Goal: Information Seeking & Learning: Learn about a topic

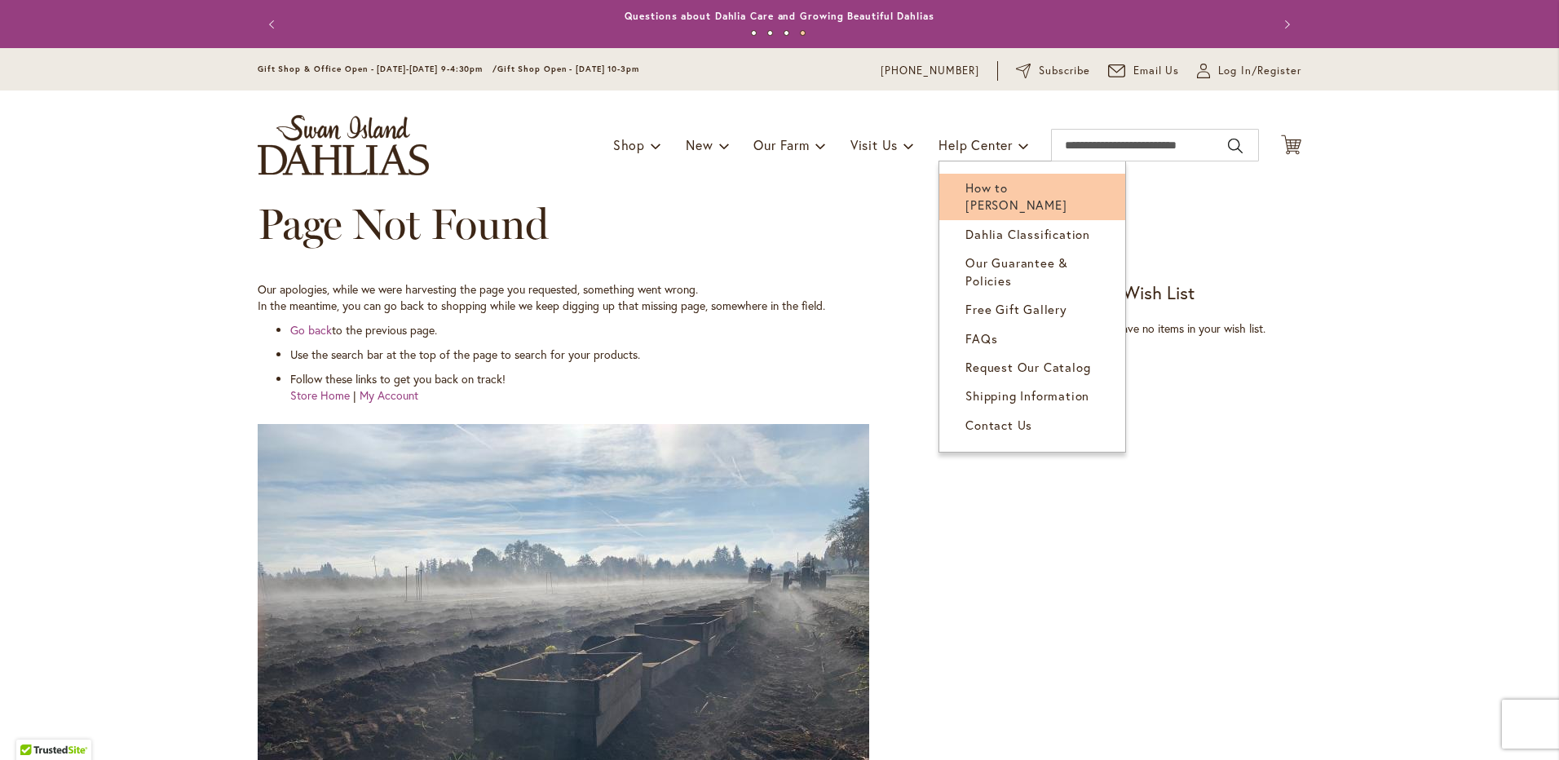
click at [1031, 183] on span "How to [PERSON_NAME]" at bounding box center [1015, 195] width 101 height 33
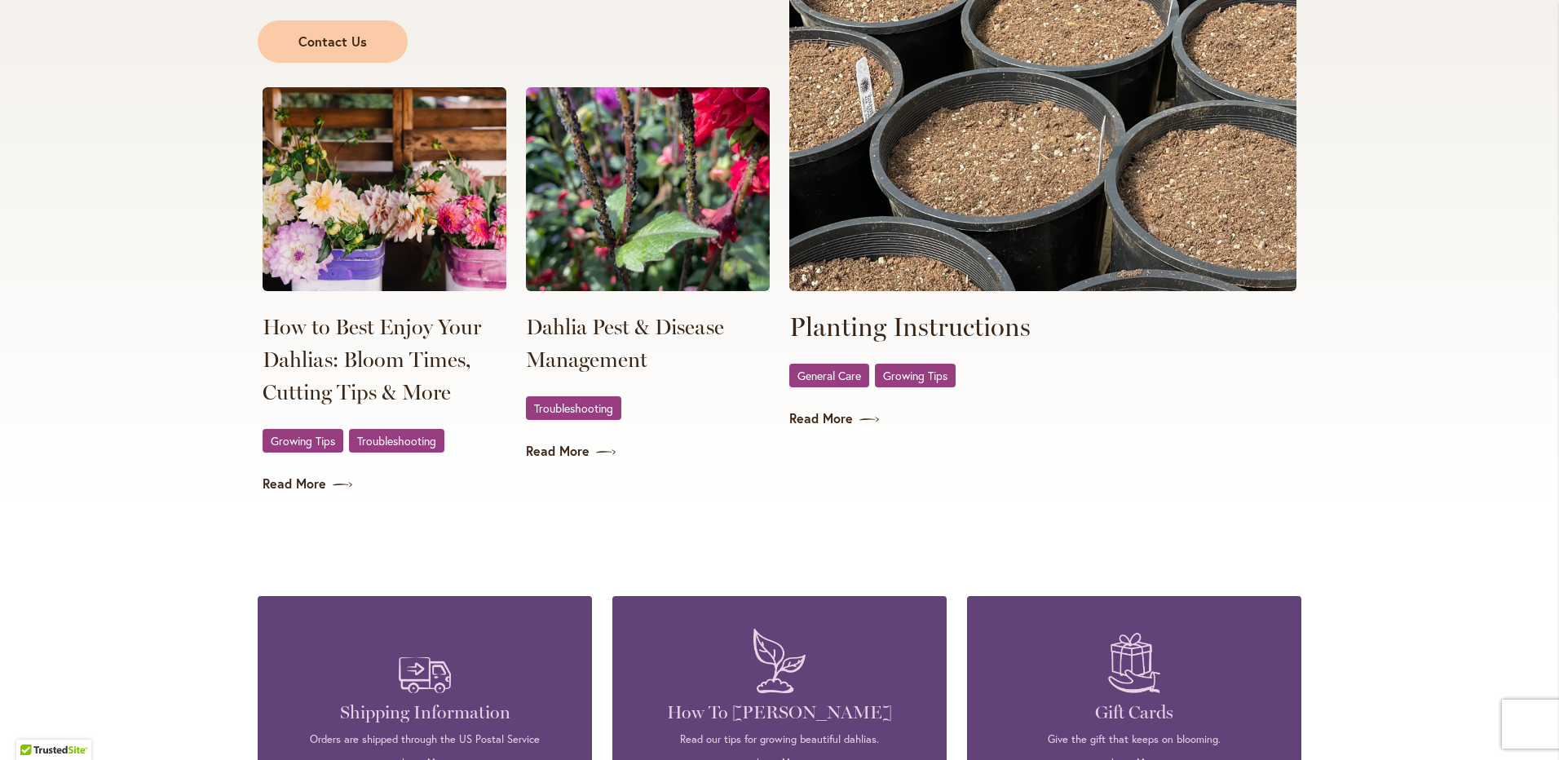
scroll to position [3262, 0]
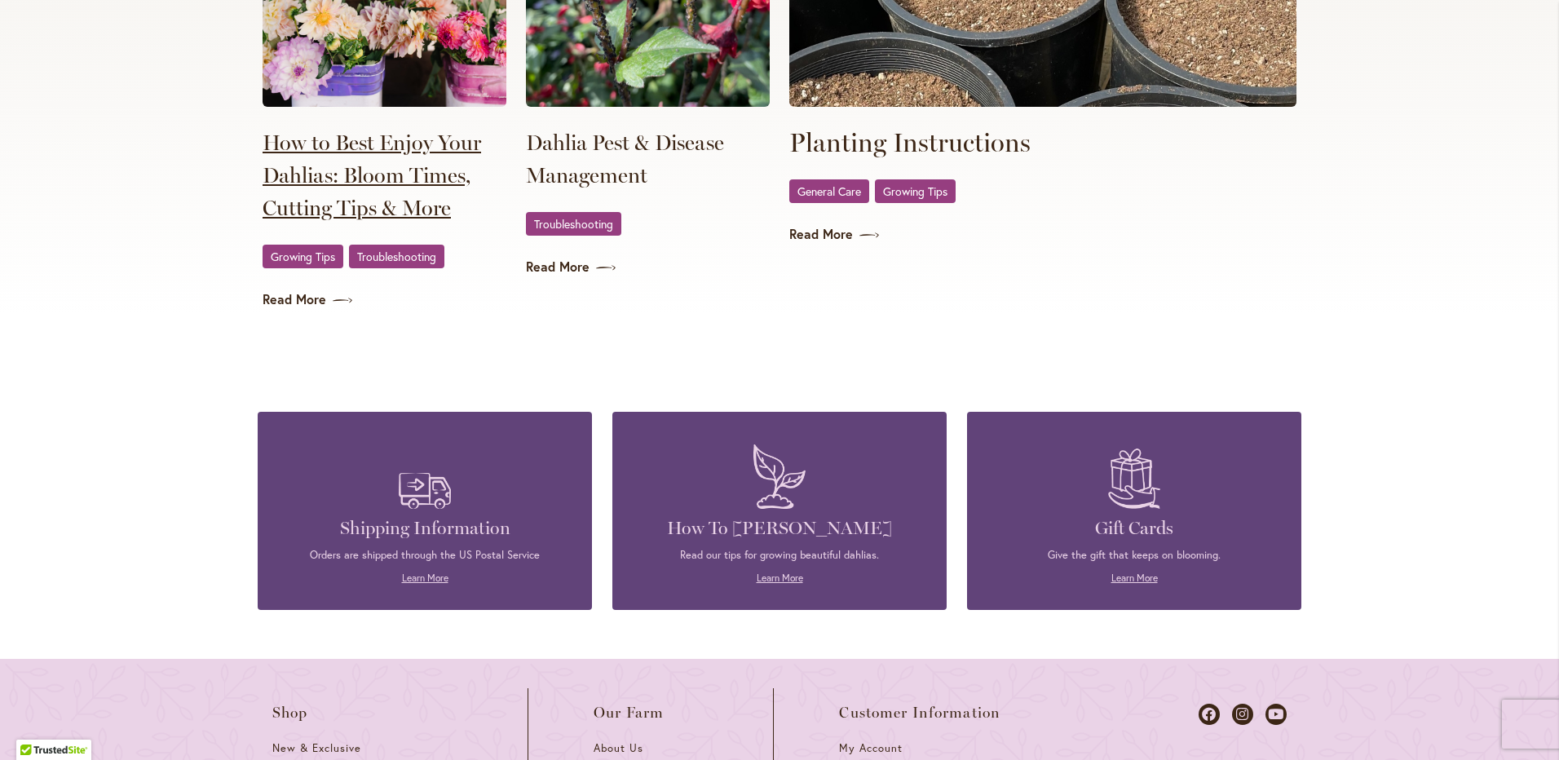
click at [376, 173] on link "How to Best Enjoy Your Dahlias: Bloom Times, Cutting Tips & More" at bounding box center [385, 175] width 244 height 98
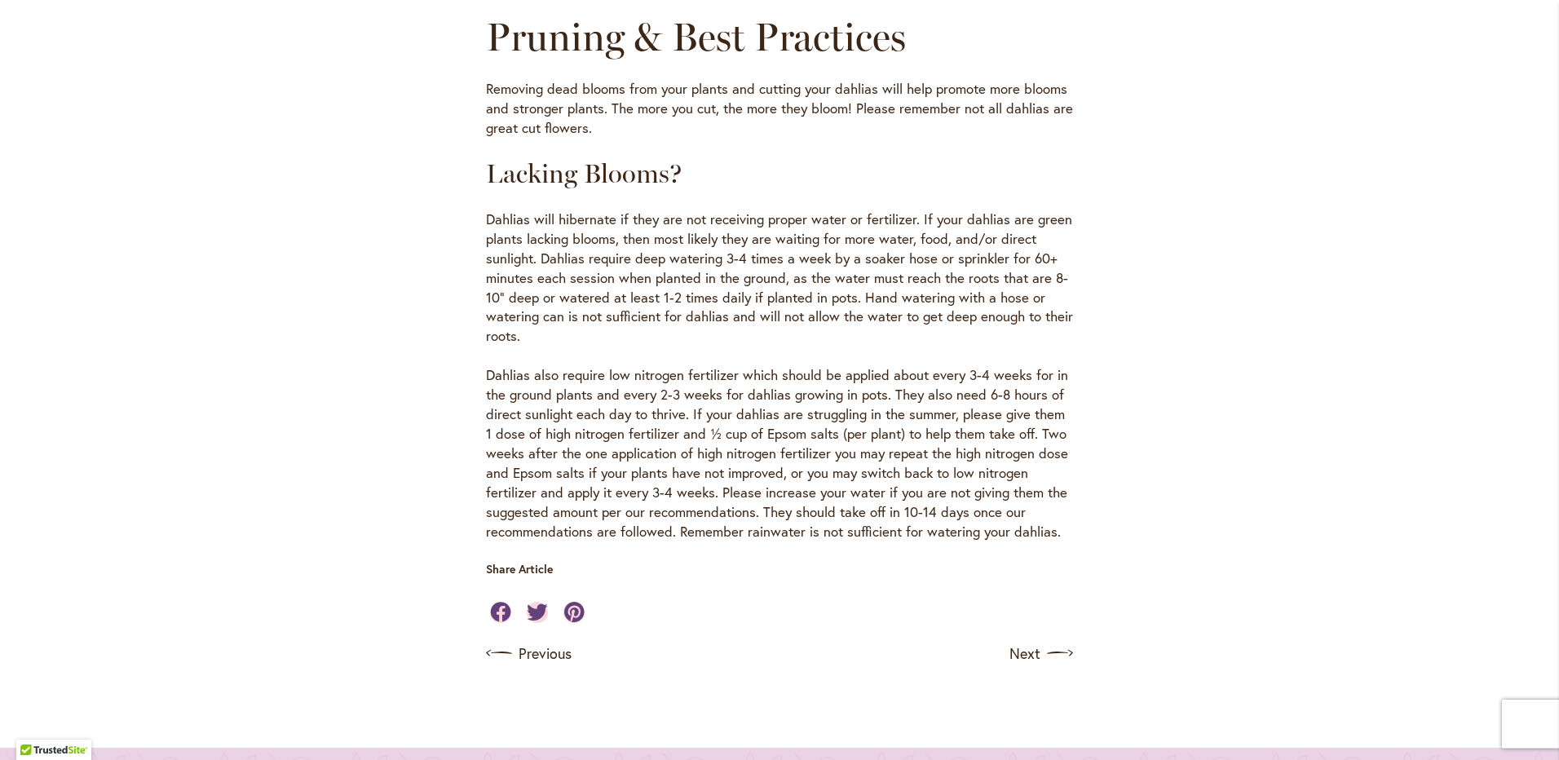
scroll to position [1549, 0]
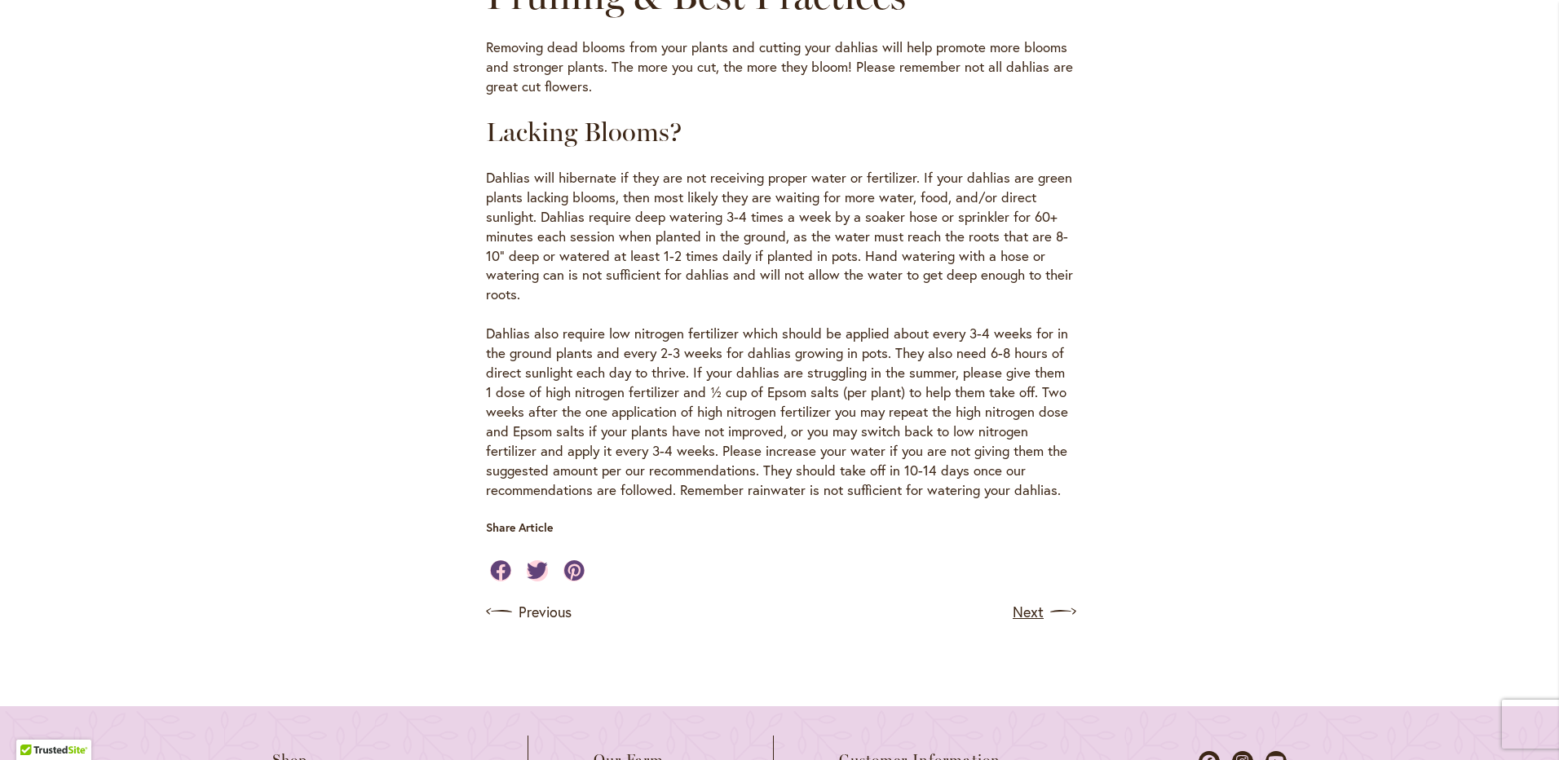
click at [1013, 599] on link "Next" at bounding box center [1043, 612] width 60 height 26
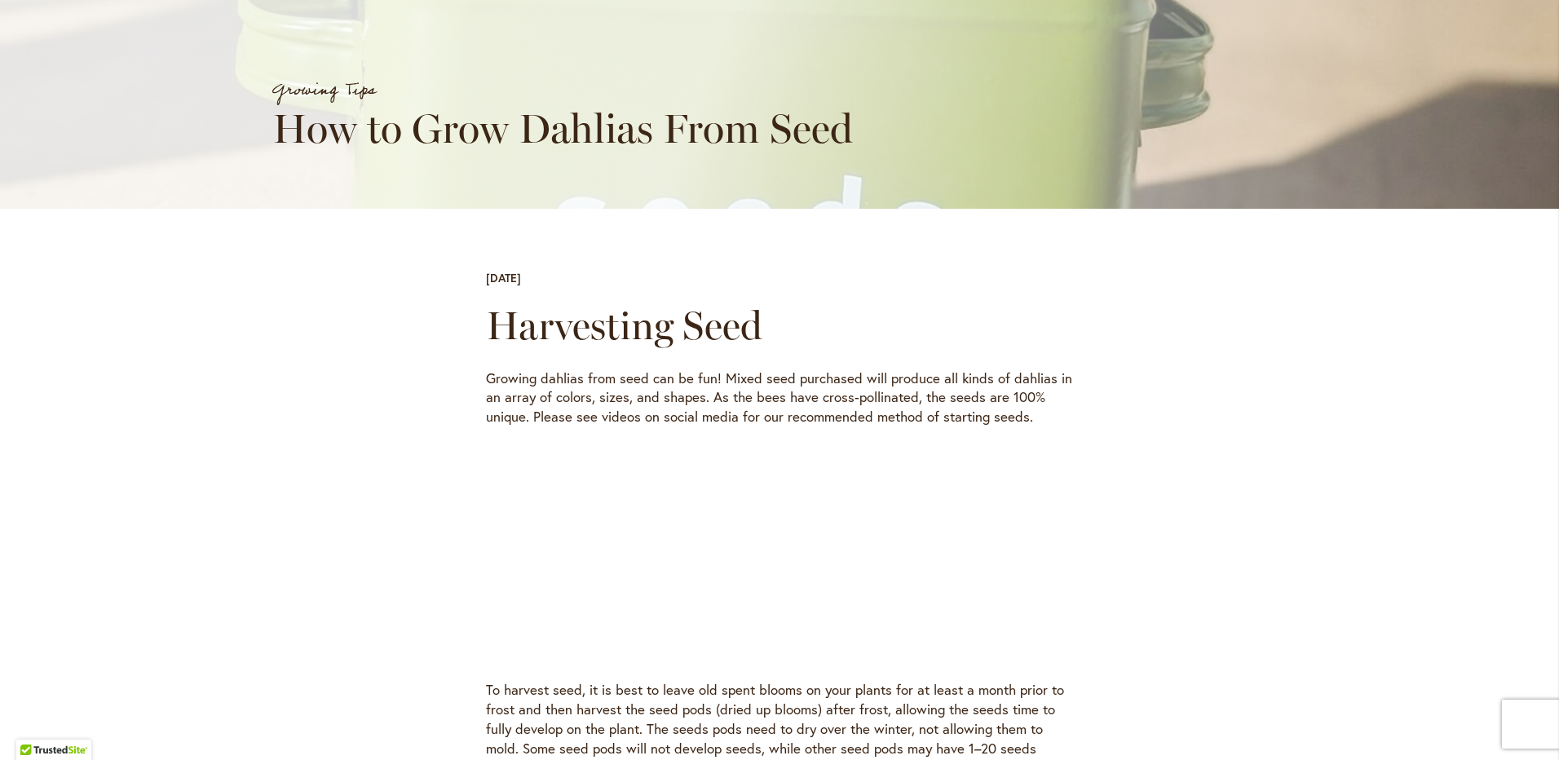
scroll to position [326, 0]
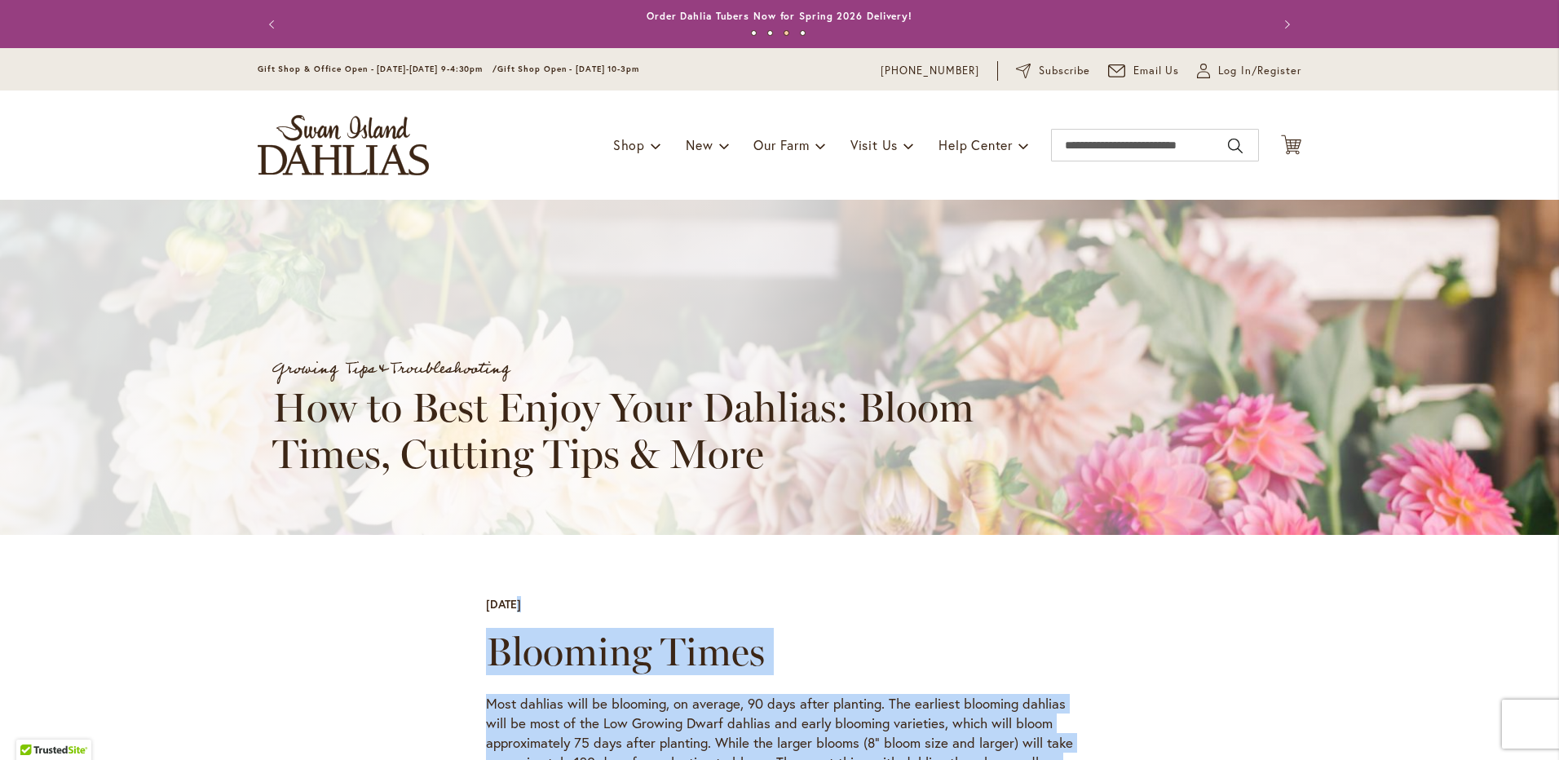
drag, startPoint x: 1057, startPoint y: 559, endPoint x: 446, endPoint y: 598, distance: 612.0
copy div "[DATE] Blooming Times Most dahlias will be blooming, on average, 90 days after …"
click at [1016, 600] on div "[DATE]" at bounding box center [779, 604] width 587 height 16
